Goal: Obtain resource: Download file/media

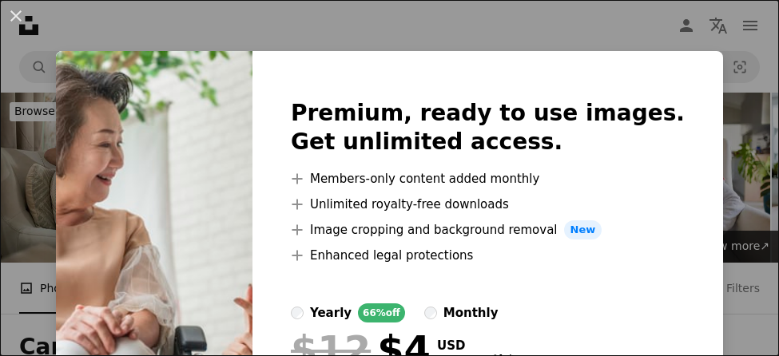
scroll to position [380, 0]
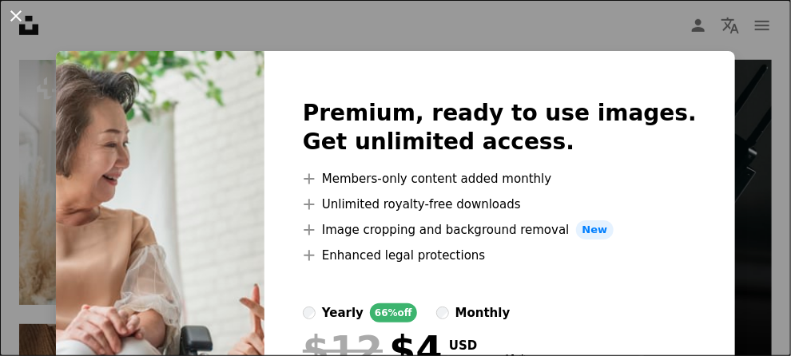
click at [15, 15] on button "An X shape" at bounding box center [15, 15] width 19 height 19
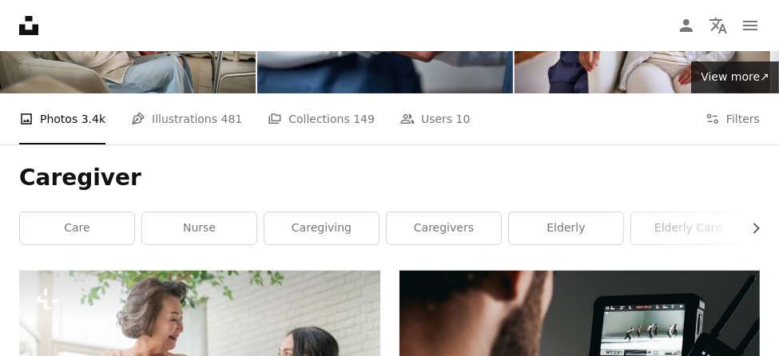
scroll to position [169, 0]
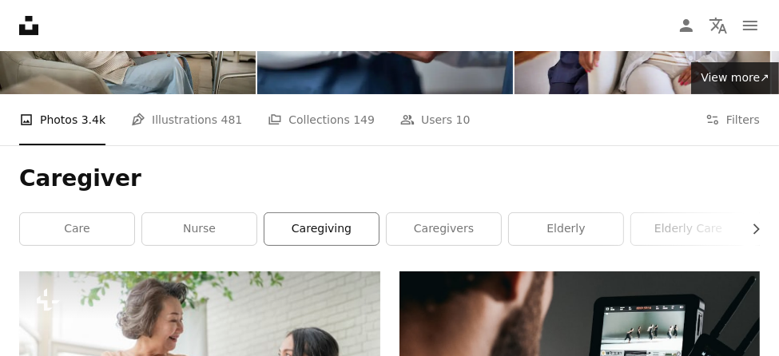
click at [333, 224] on link "caregiving" at bounding box center [321, 229] width 114 height 32
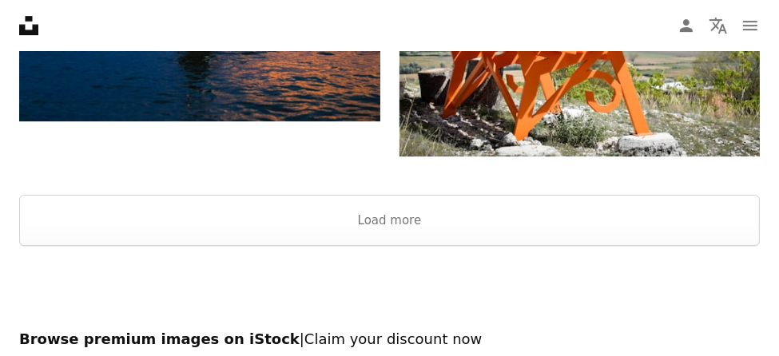
scroll to position [3520, 0]
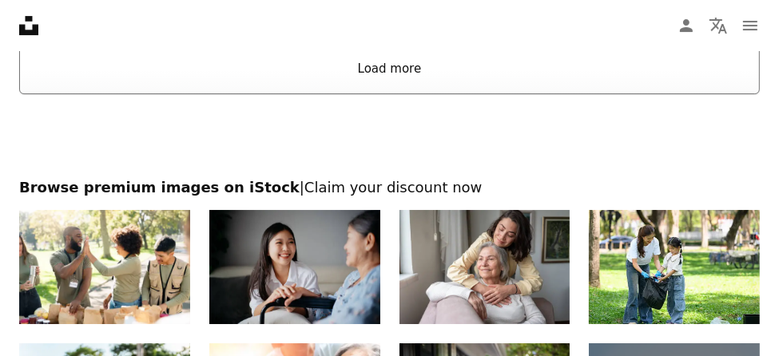
click at [389, 69] on button "Load more" at bounding box center [389, 68] width 741 height 51
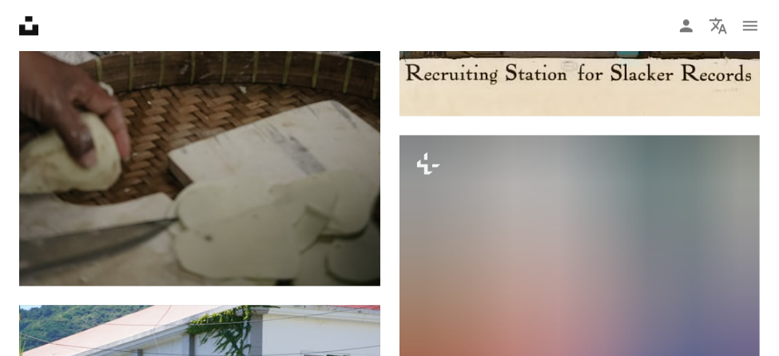
scroll to position [6921, 0]
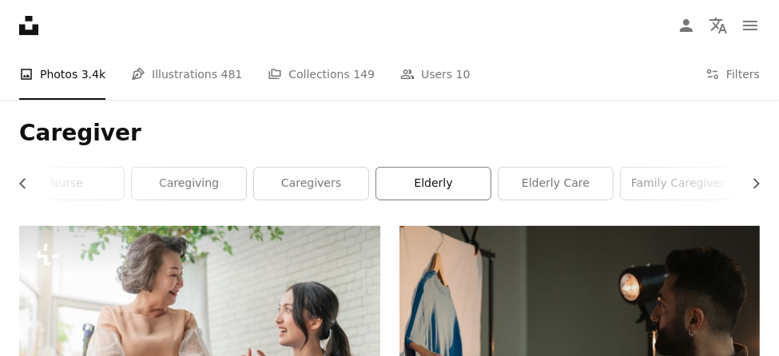
scroll to position [0, 131]
click at [570, 181] on link "elderly care" at bounding box center [557, 184] width 114 height 32
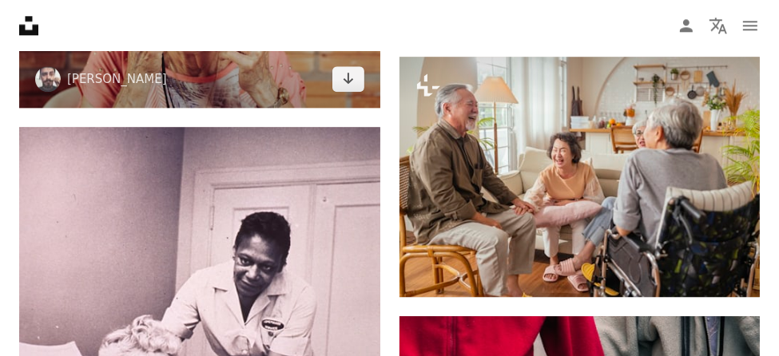
scroll to position [10476, 0]
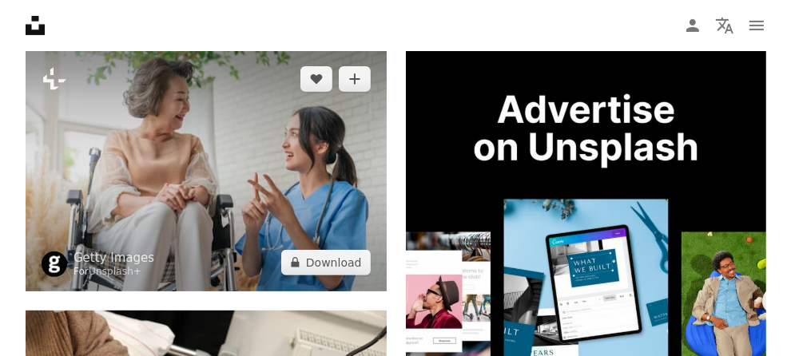
scroll to position [389, 0]
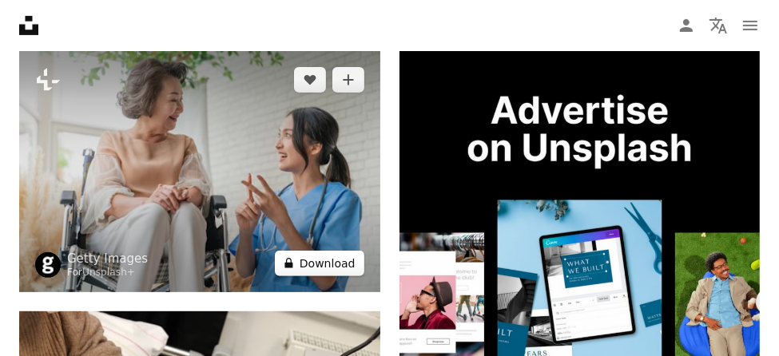
click at [322, 266] on button "A lock Download" at bounding box center [319, 264] width 89 height 26
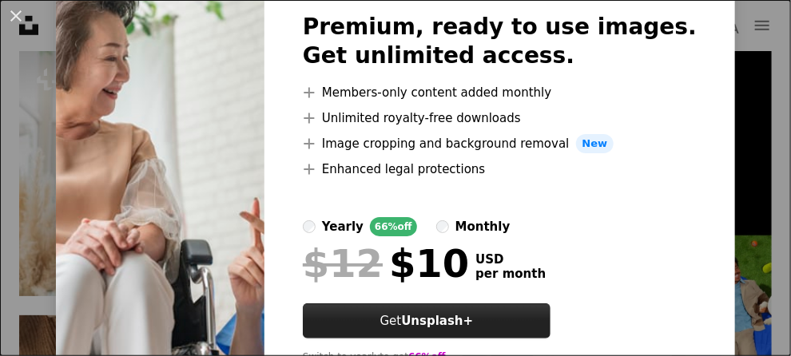
scroll to position [86, 0]
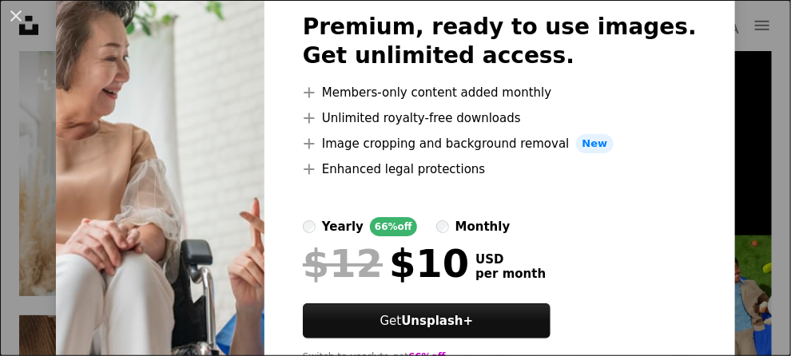
click at [254, 157] on img at bounding box center [160, 195] width 208 height 460
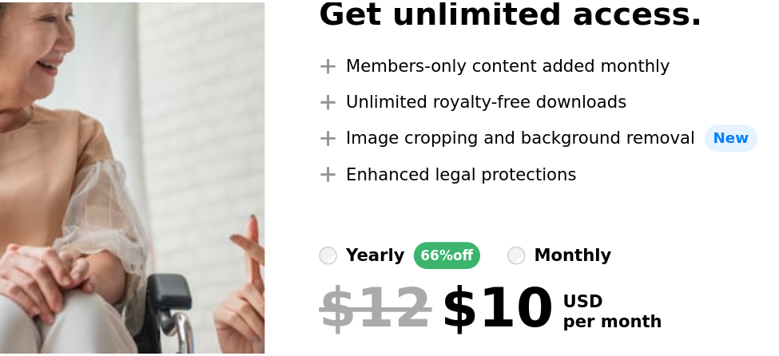
scroll to position [389, 0]
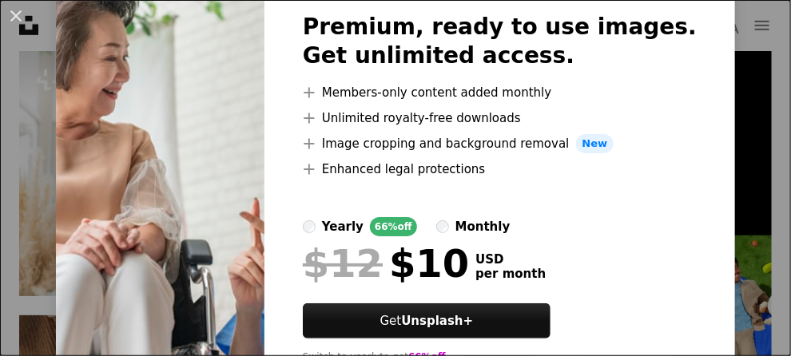
click at [254, 157] on img at bounding box center [160, 195] width 208 height 460
click at [208, 175] on img at bounding box center [160, 195] width 208 height 460
click at [14, 14] on button "An X shape" at bounding box center [15, 15] width 19 height 19
